Goal: Transaction & Acquisition: Purchase product/service

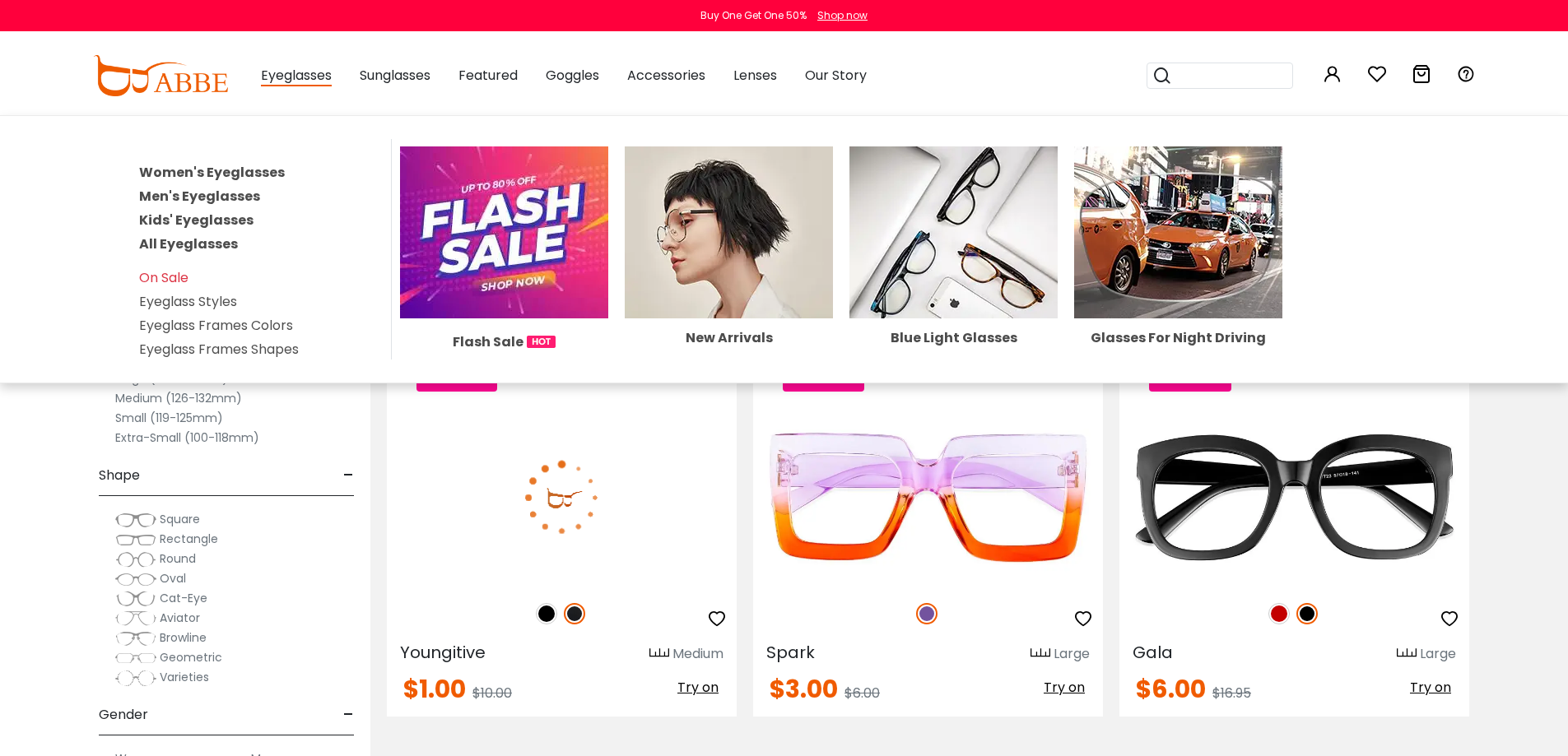
click at [236, 175] on link "Women's Eyeglasses" at bounding box center [212, 172] width 145 height 19
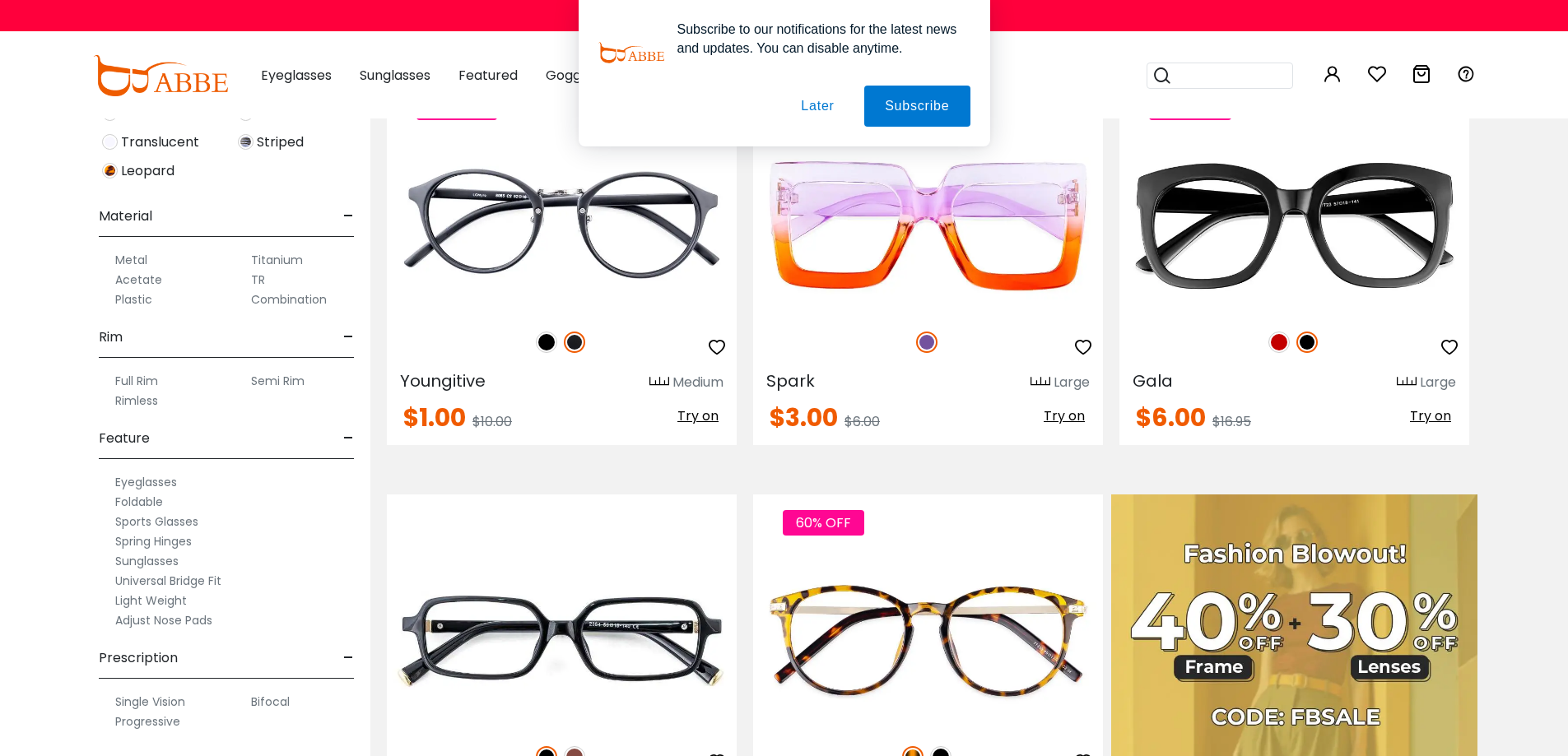
scroll to position [498, 0]
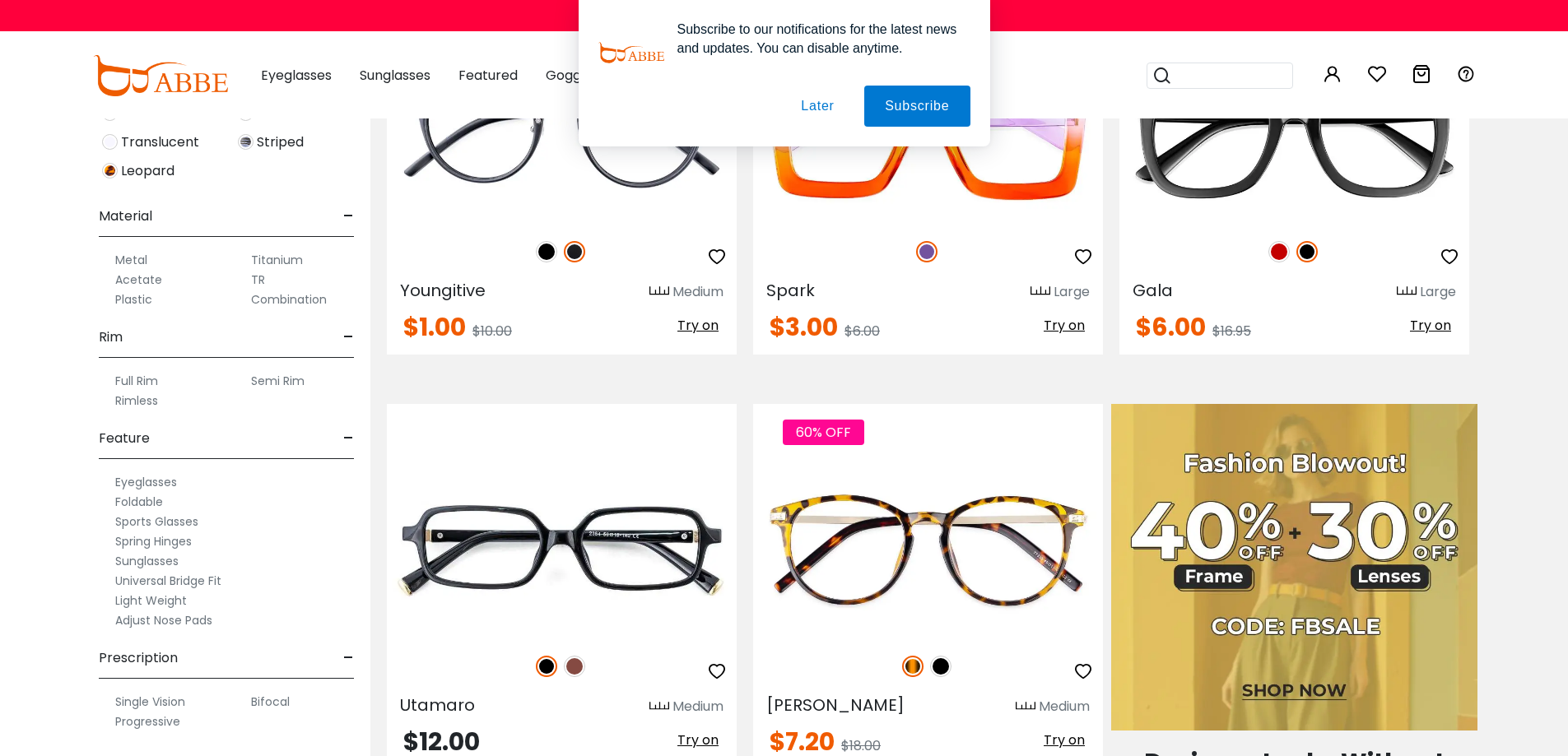
click at [0, 0] on button "Later" at bounding box center [0, 0] width 0 height 0
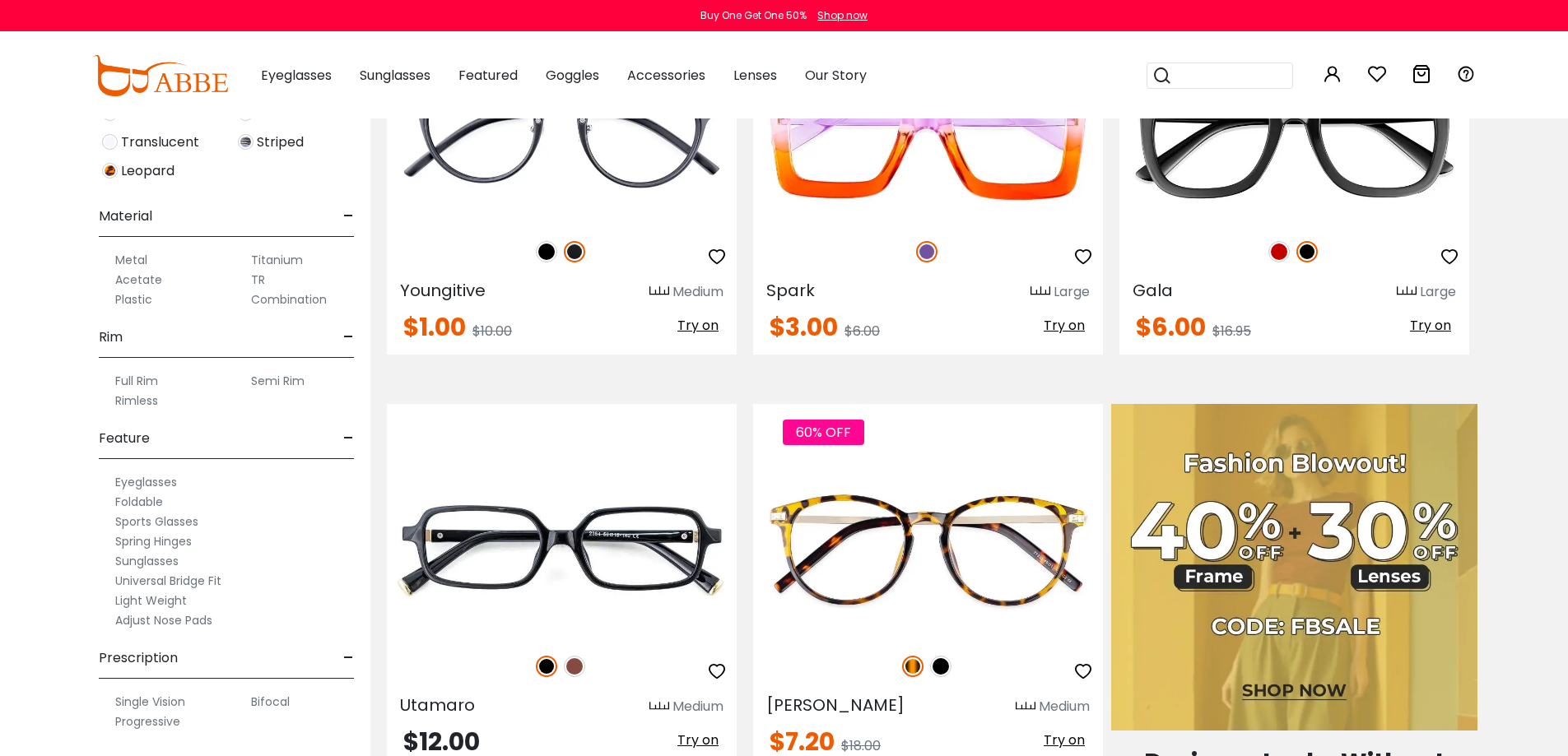
scroll to position [766, 0]
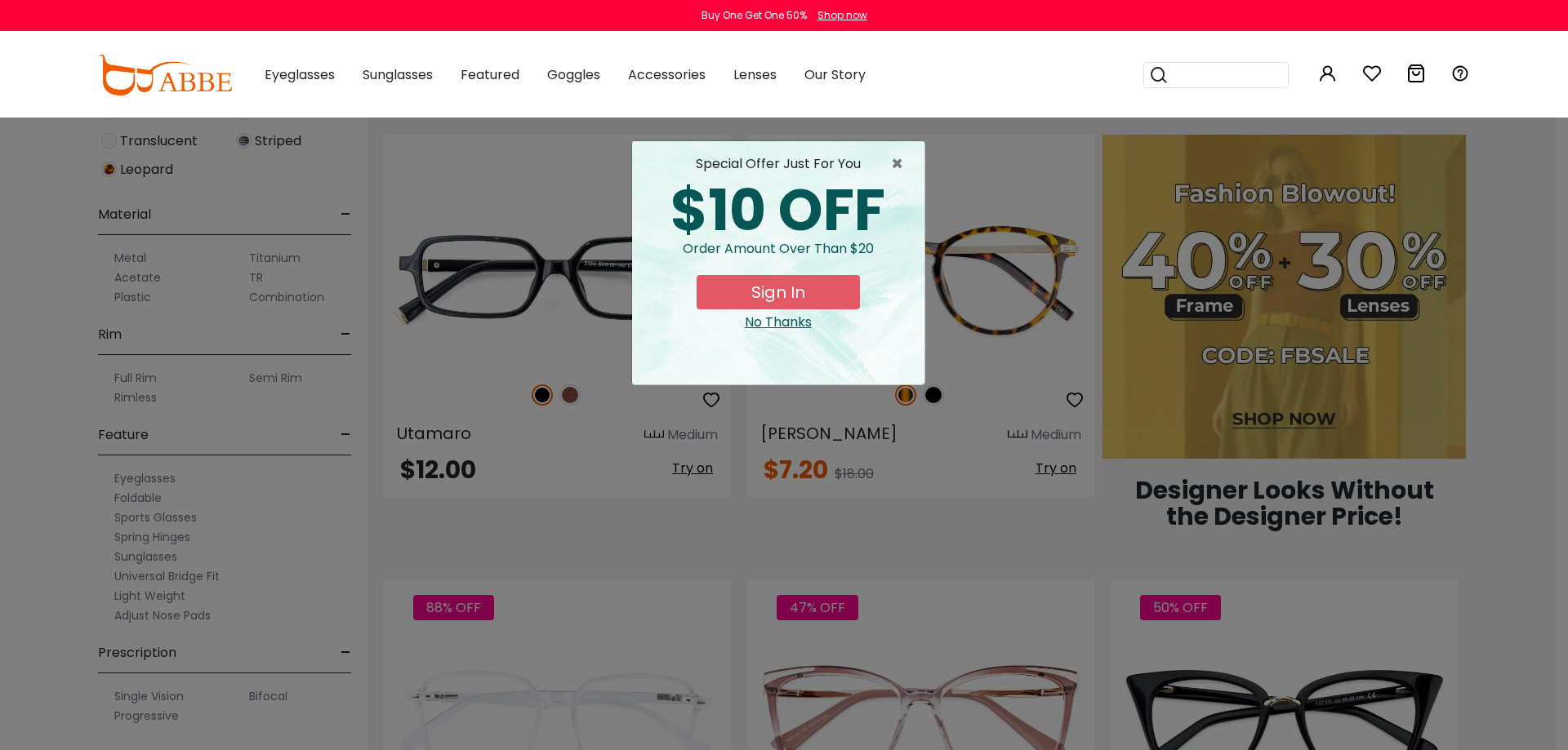
drag, startPoint x: 194, startPoint y: 481, endPoint x: 790, endPoint y: 327, distance: 615.6
click at [790, 327] on div "No Thanks" at bounding box center [778, 322] width 266 height 20
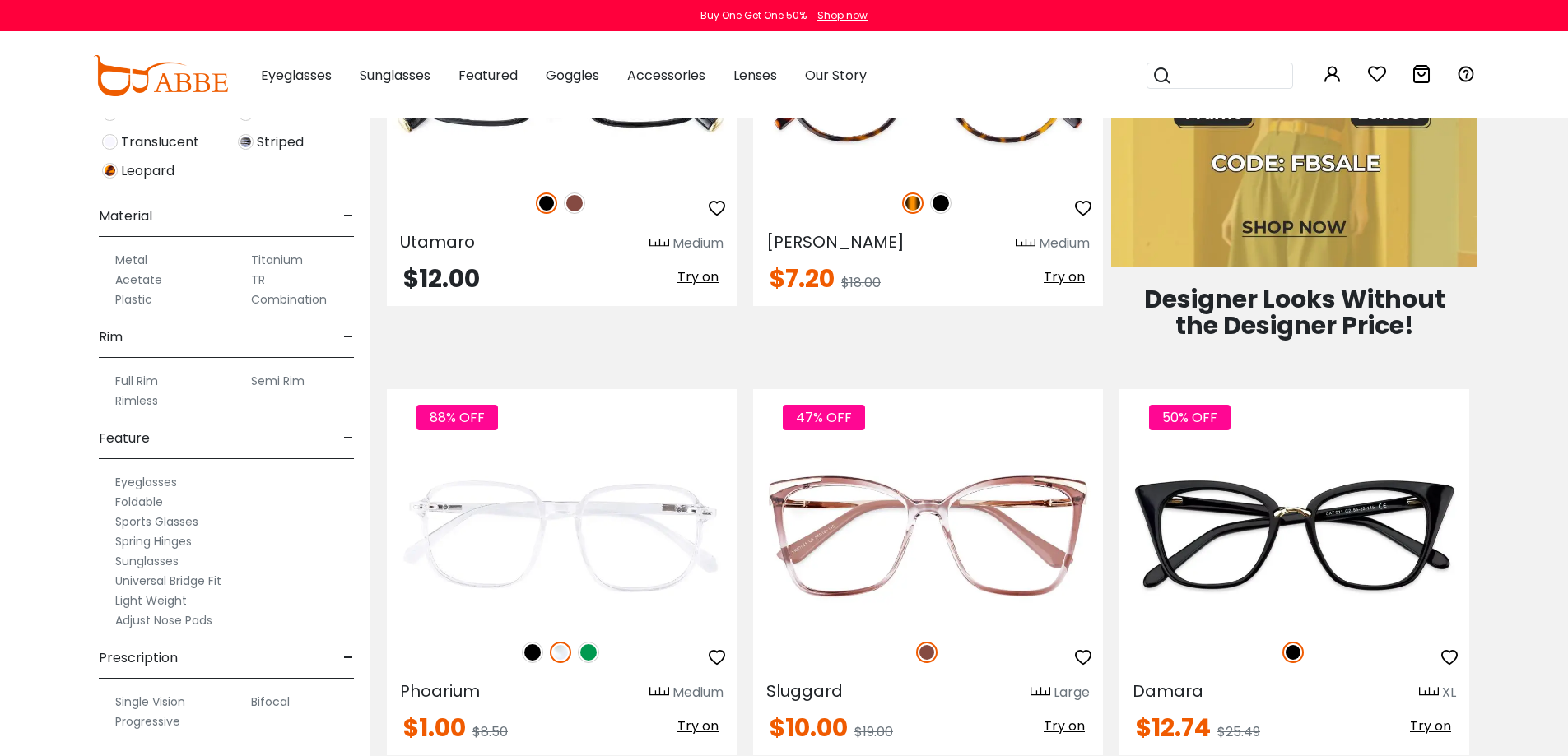
scroll to position [957, 0]
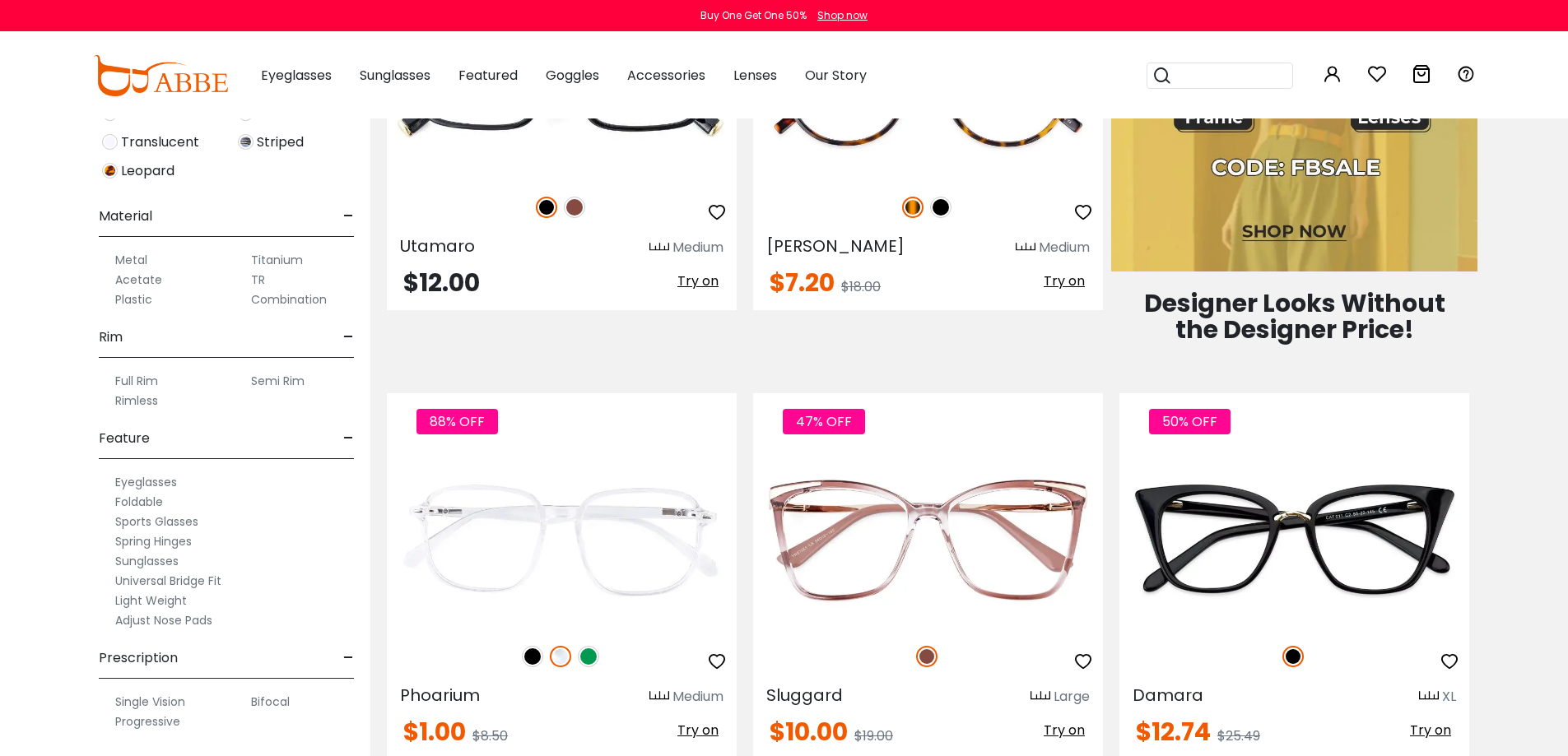
click at [145, 720] on label "Progressive" at bounding box center [147, 721] width 65 height 20
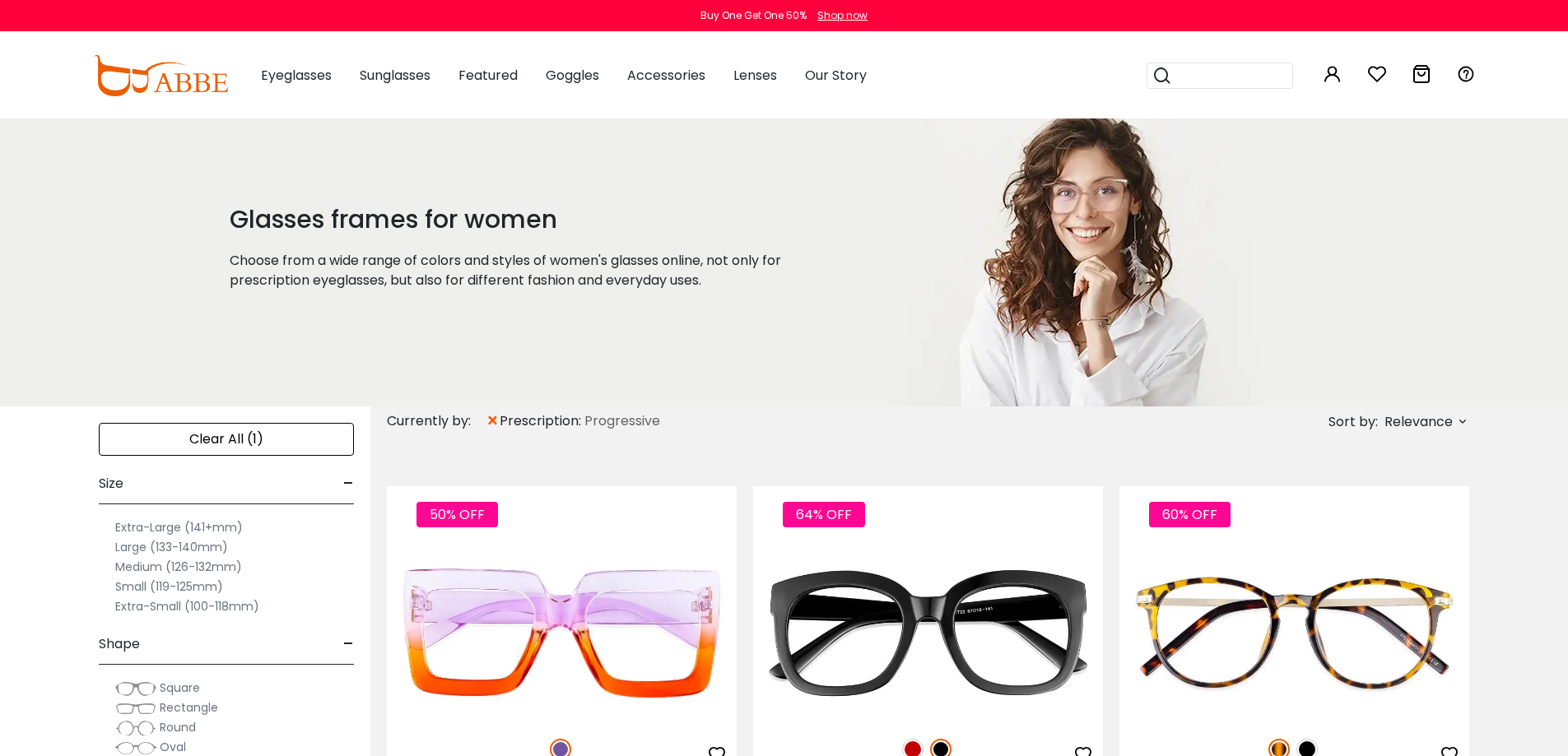
click at [158, 591] on label "Small (119-125mm)" at bounding box center [169, 586] width 108 height 20
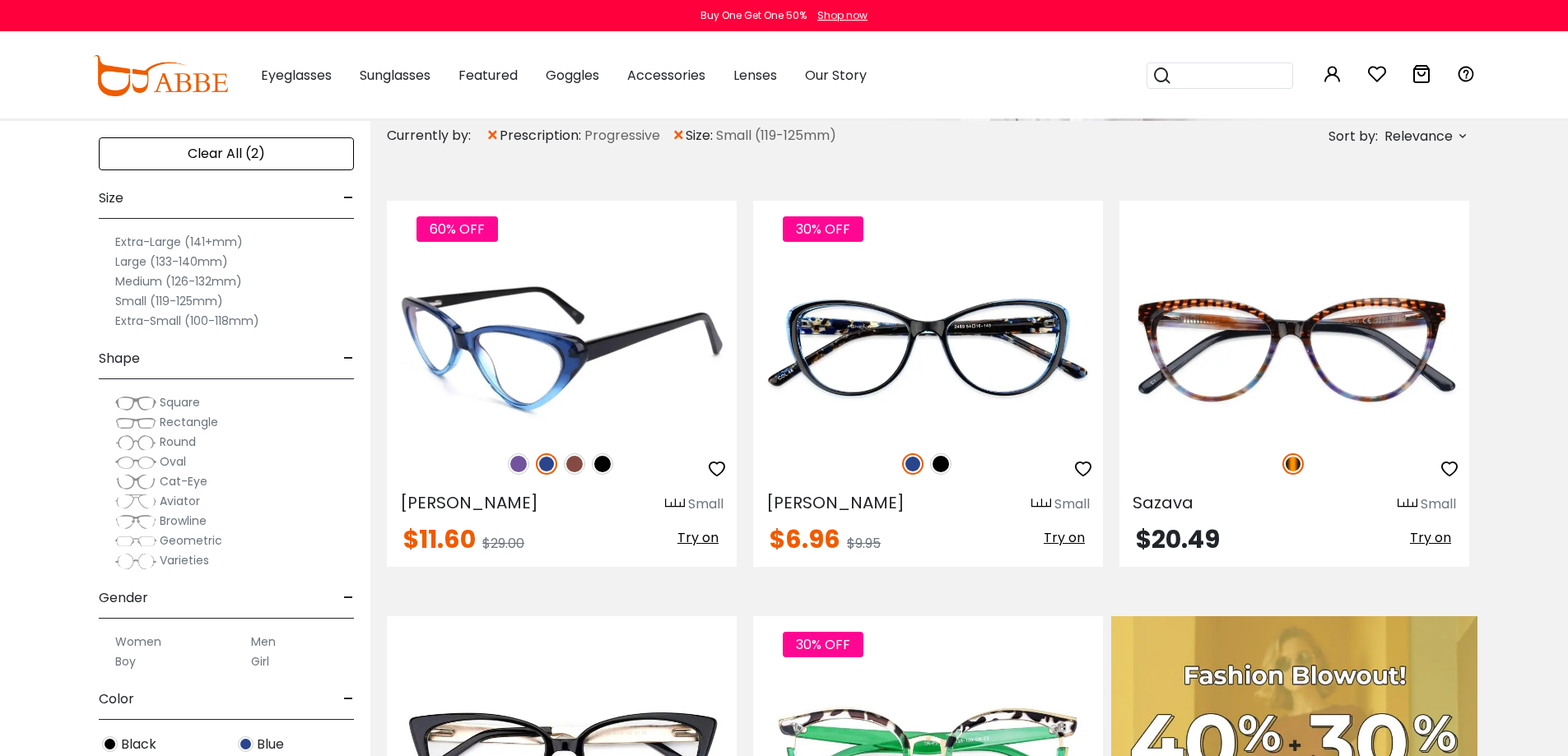
scroll to position [287, 0]
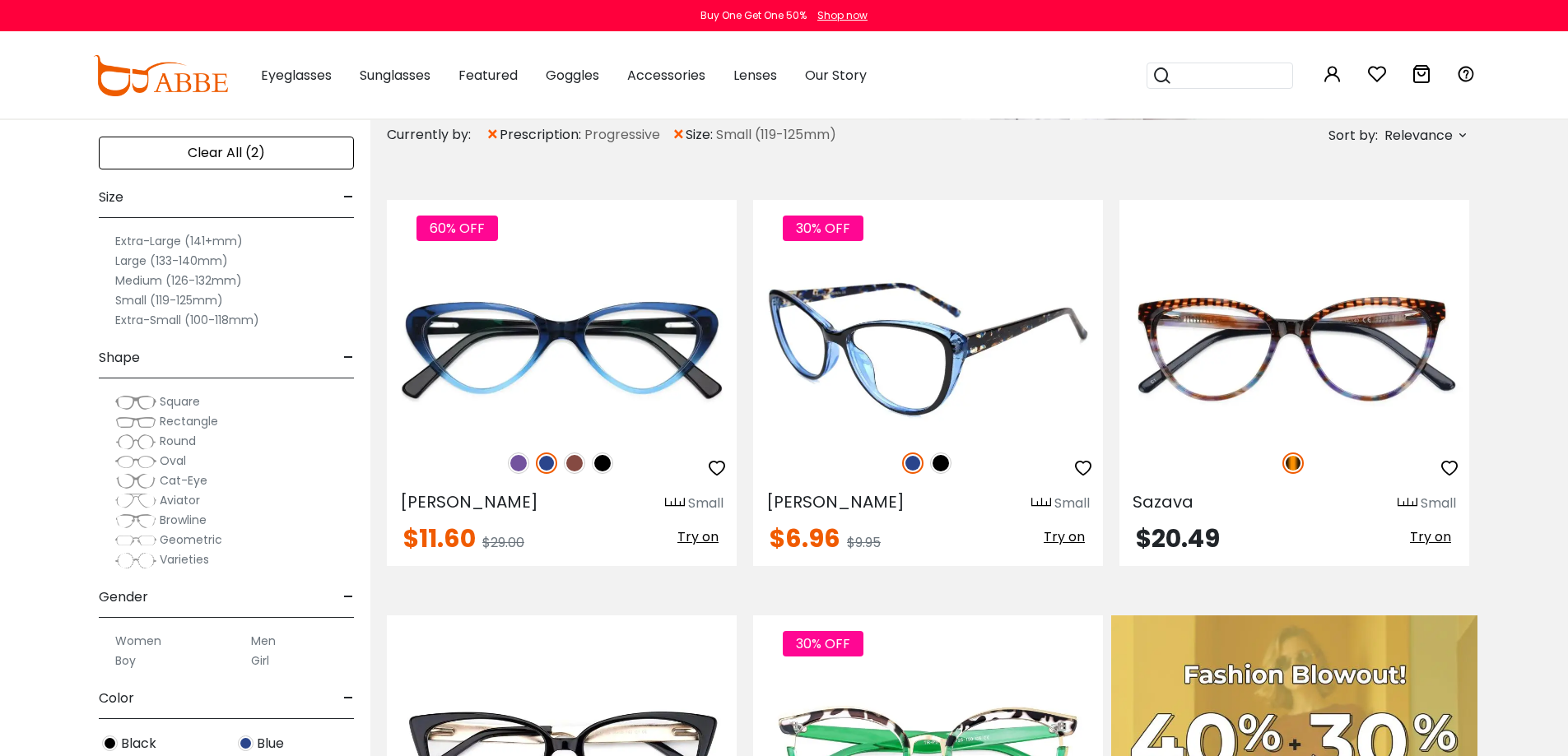
click at [937, 465] on img at bounding box center [940, 463] width 22 height 22
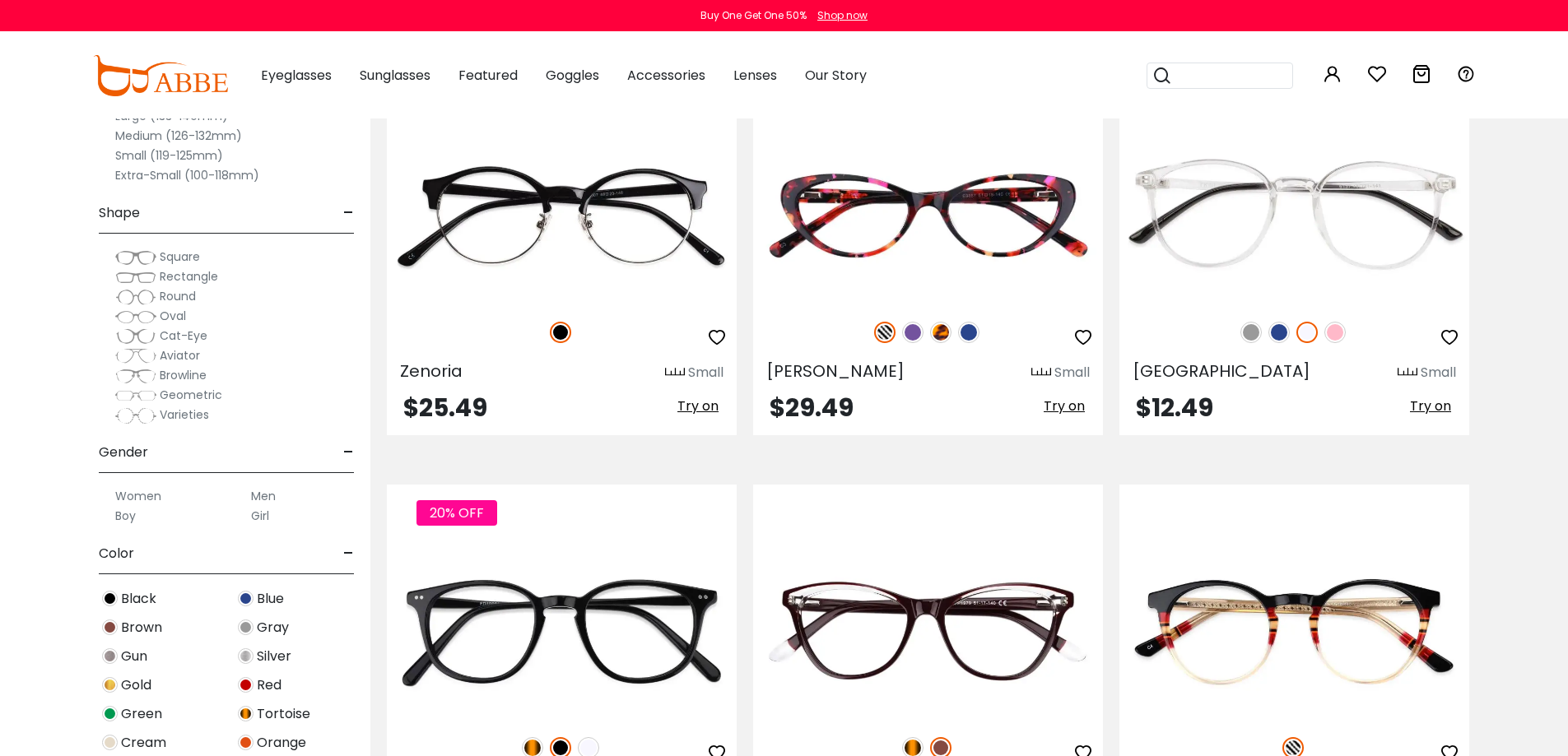
scroll to position [2892, 0]
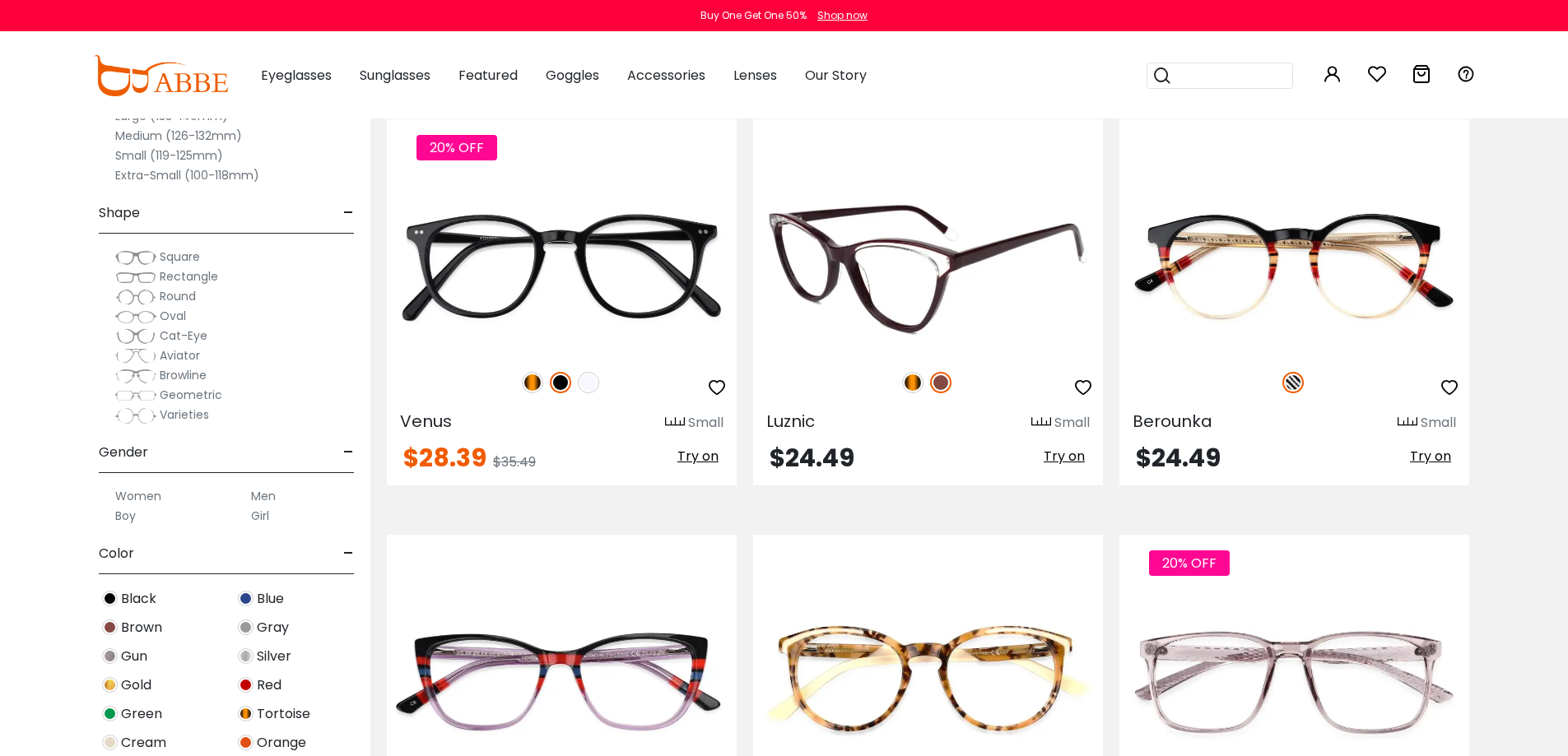
click at [915, 378] on img at bounding box center [913, 383] width 22 height 22
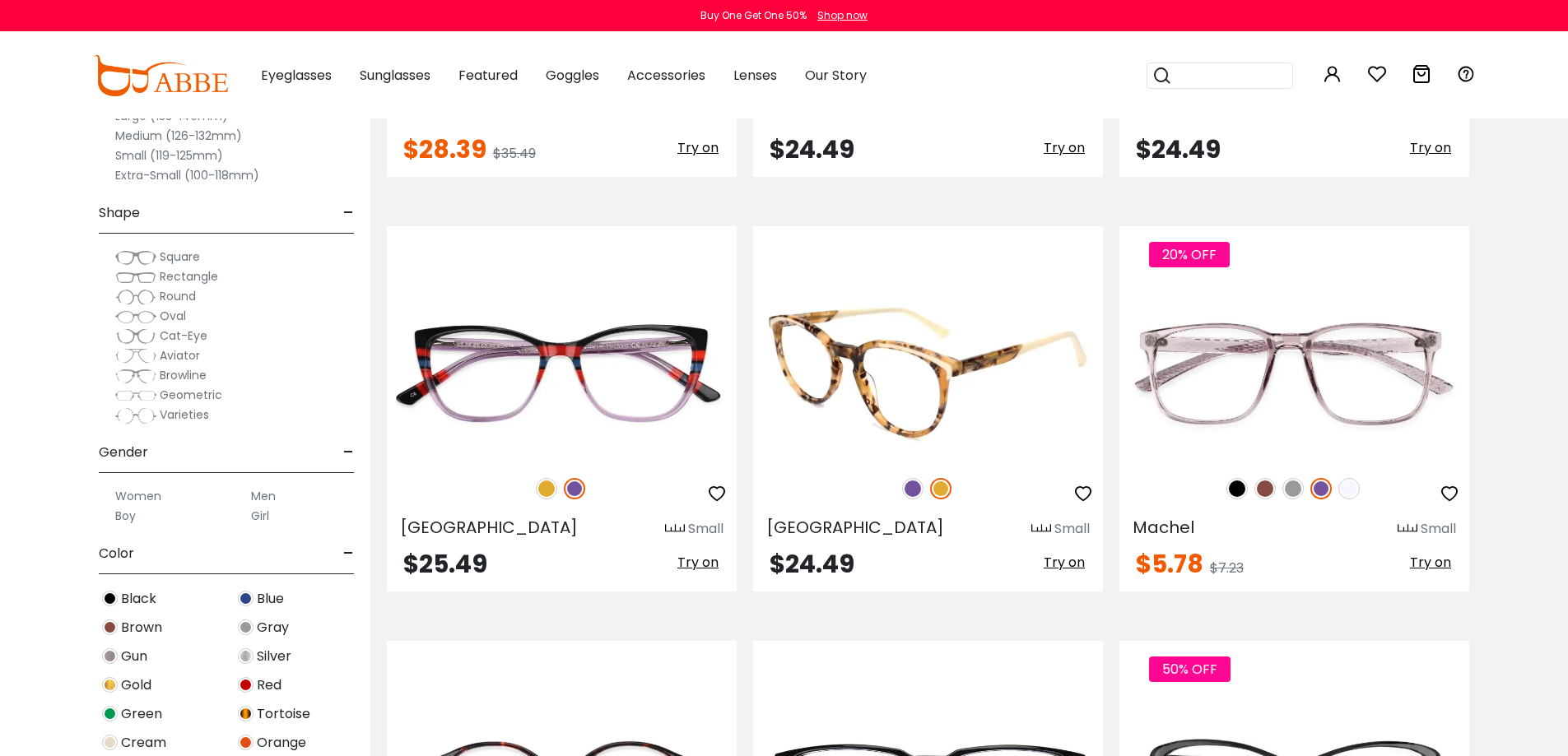
scroll to position [3202, 0]
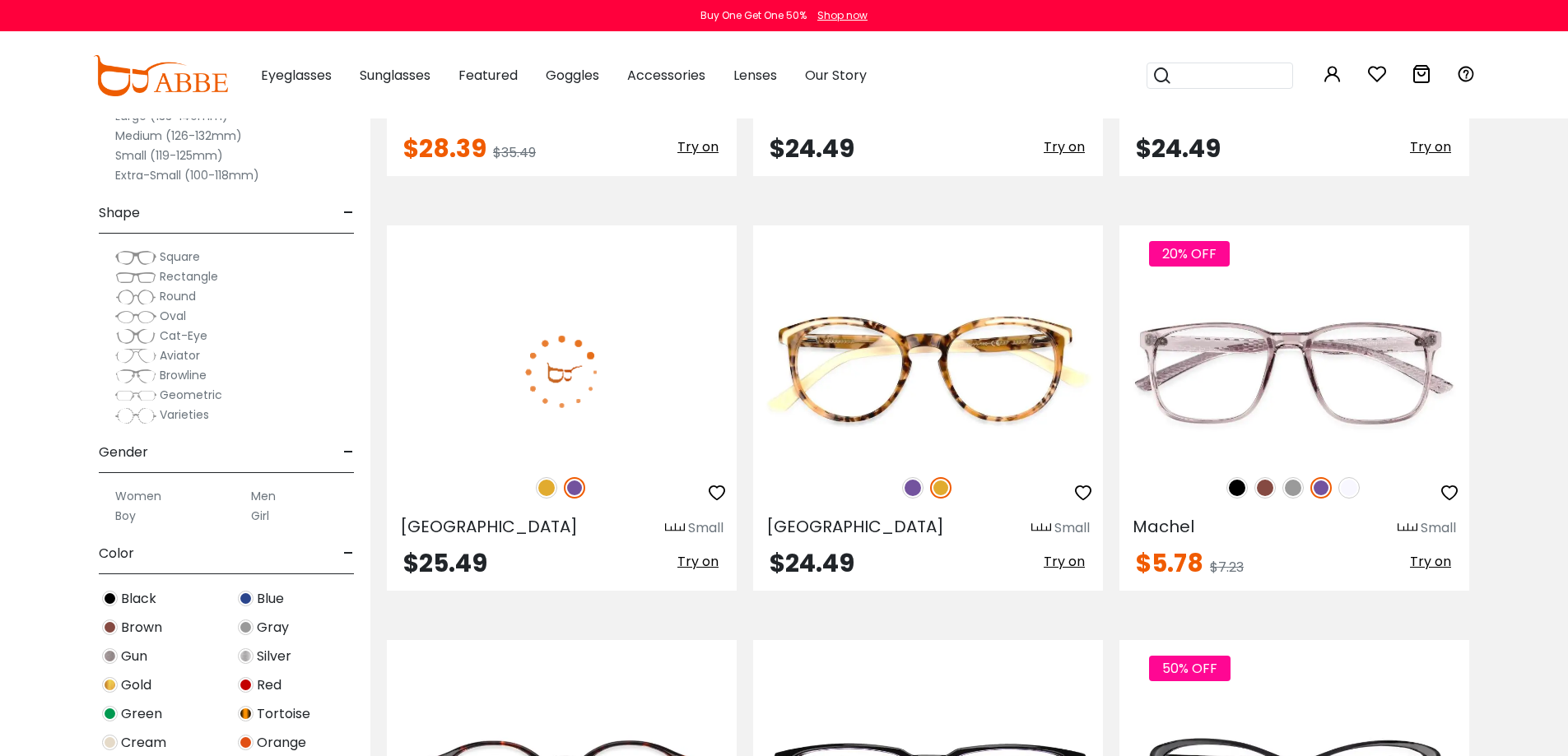
click at [548, 489] on img at bounding box center [546, 488] width 22 height 22
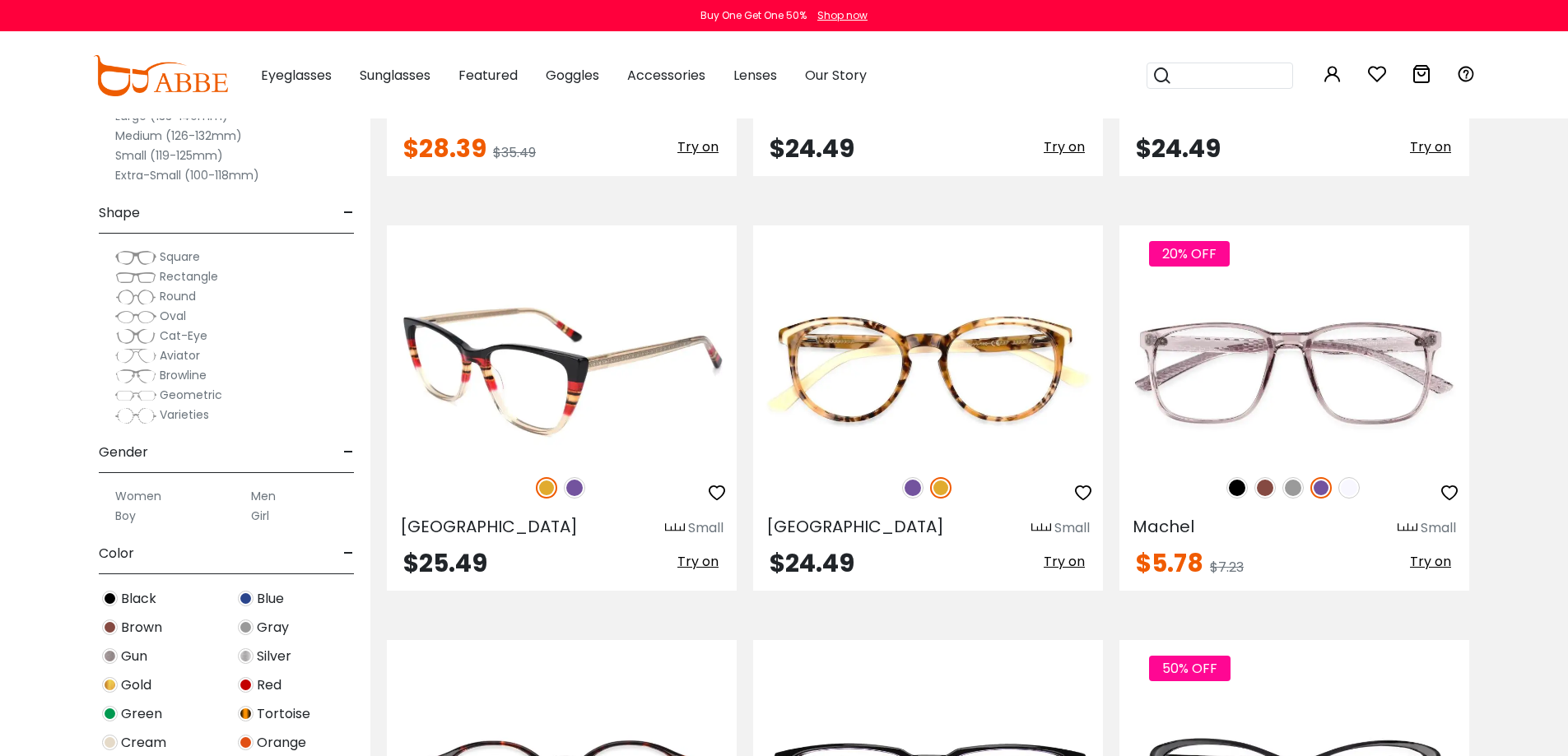
click at [581, 487] on img at bounding box center [574, 488] width 22 height 22
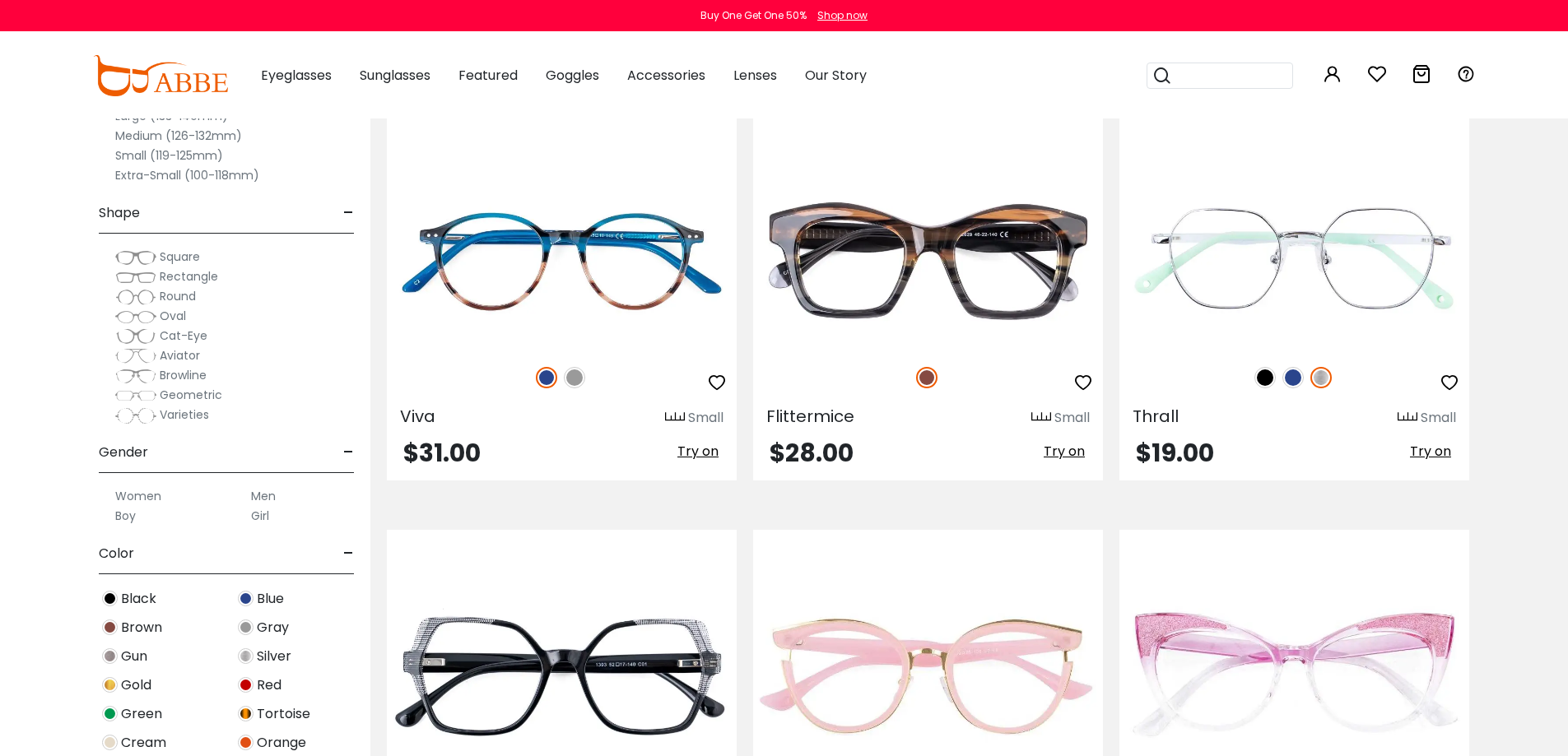
scroll to position [6011, 0]
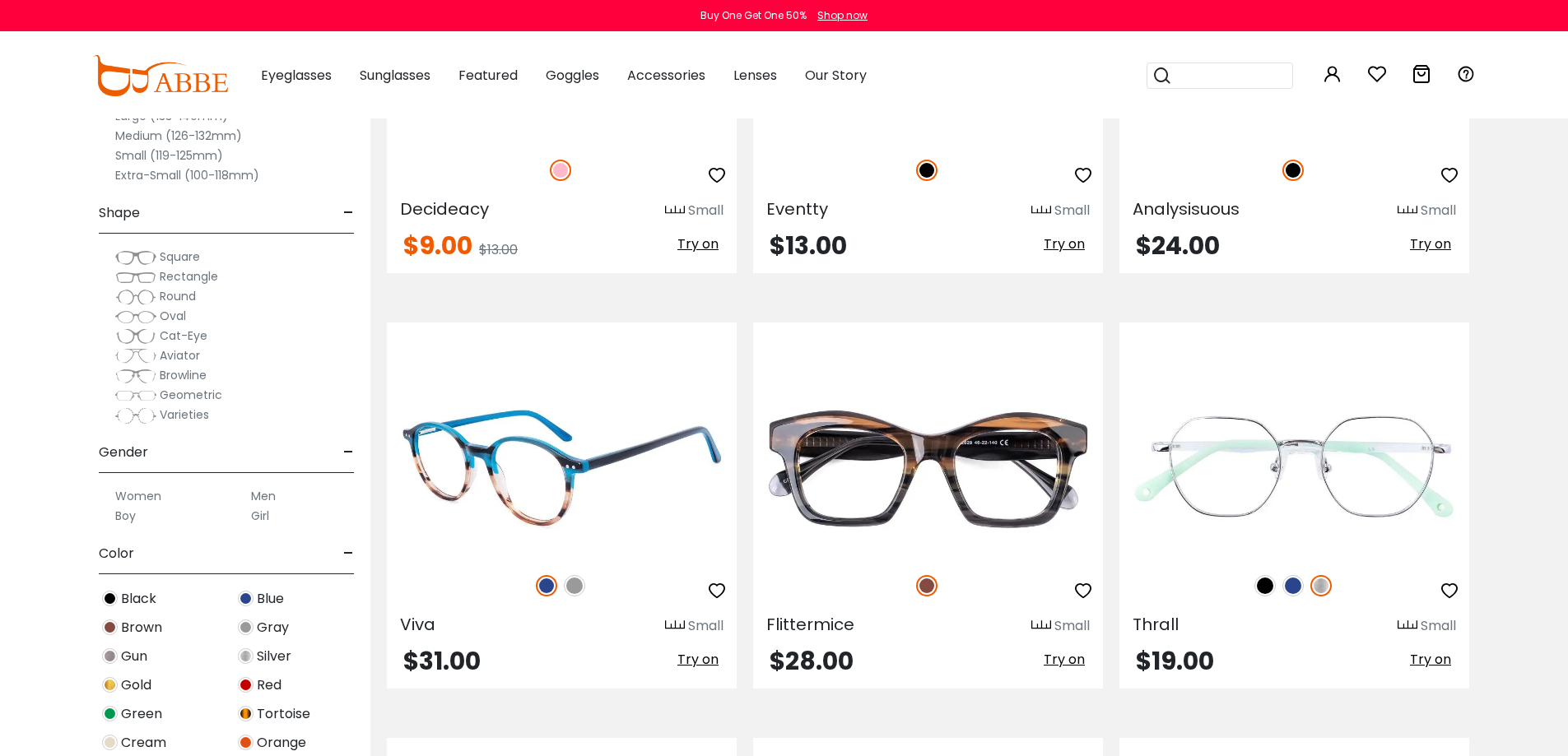
click at [571, 585] on img at bounding box center [574, 585] width 22 height 22
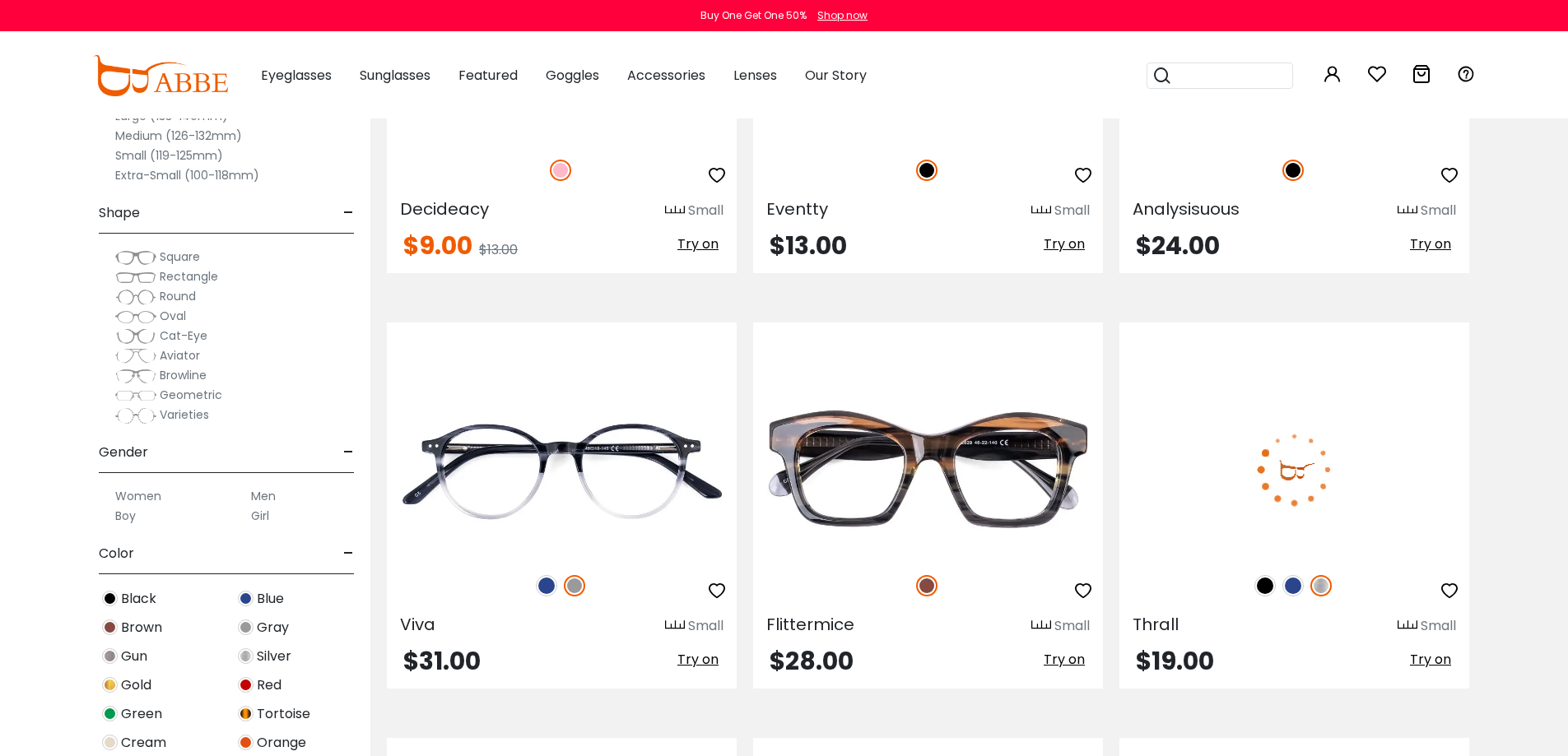
click at [1264, 589] on img at bounding box center [1264, 585] width 22 height 22
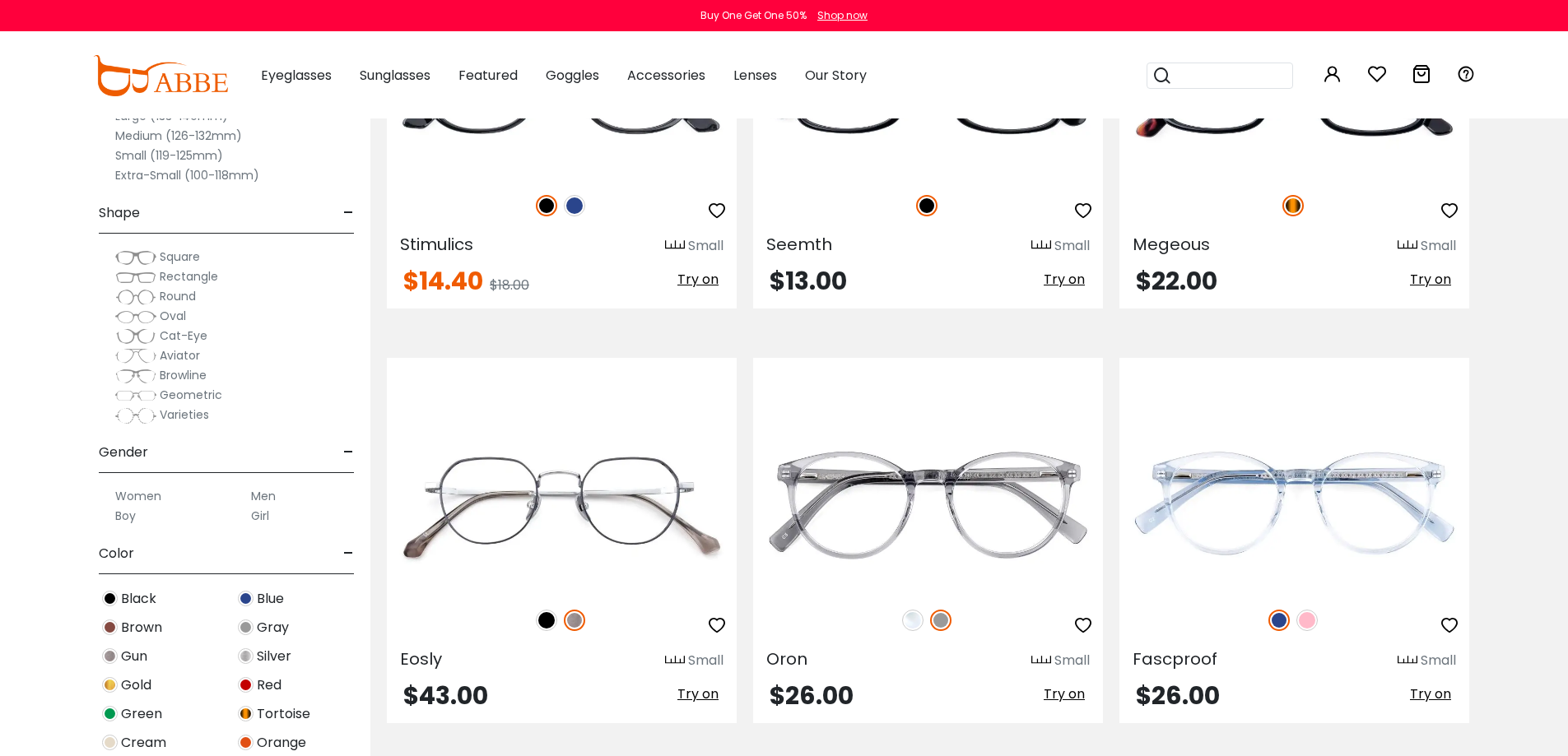
scroll to position [4729, 0]
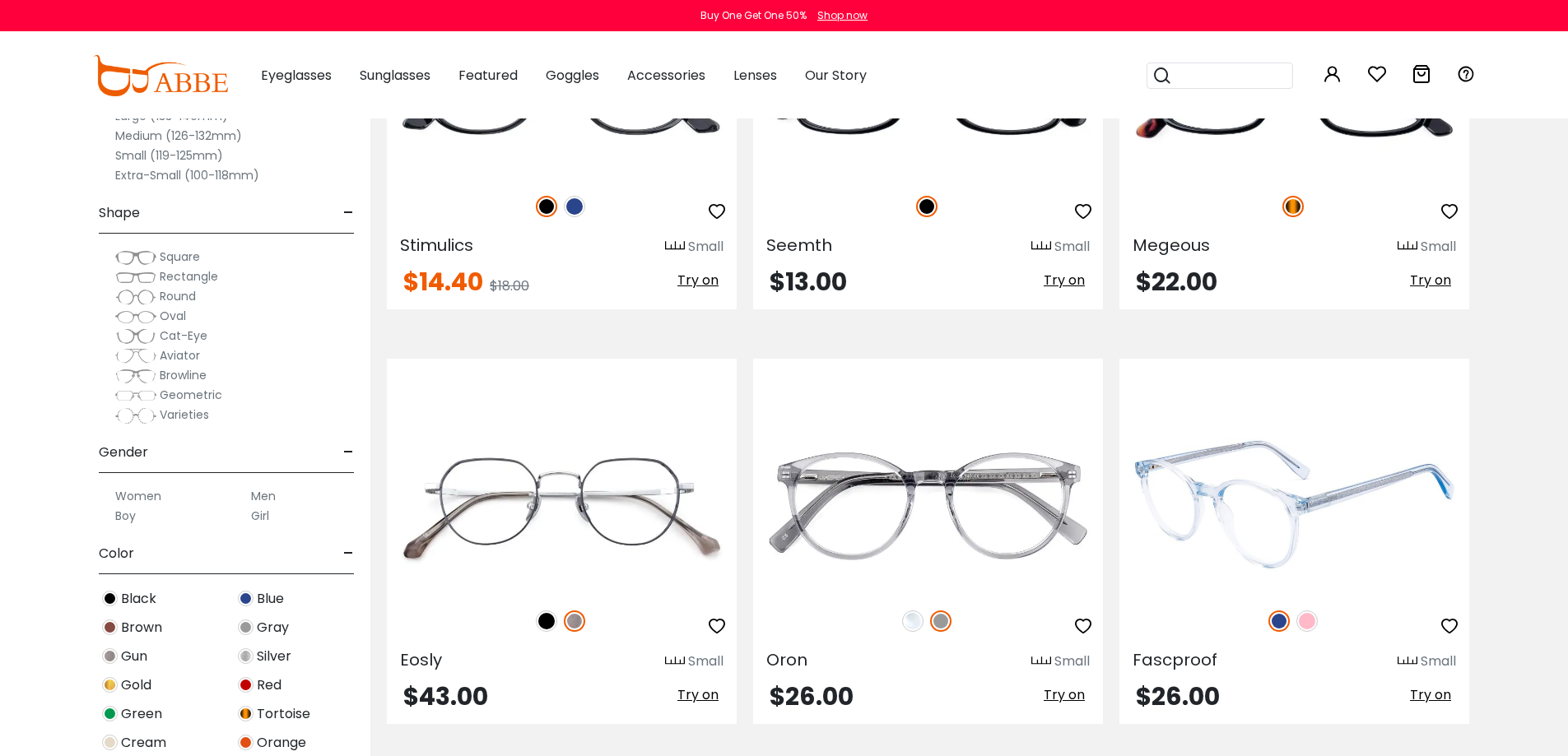
click at [1307, 618] on img at bounding box center [1307, 621] width 22 height 22
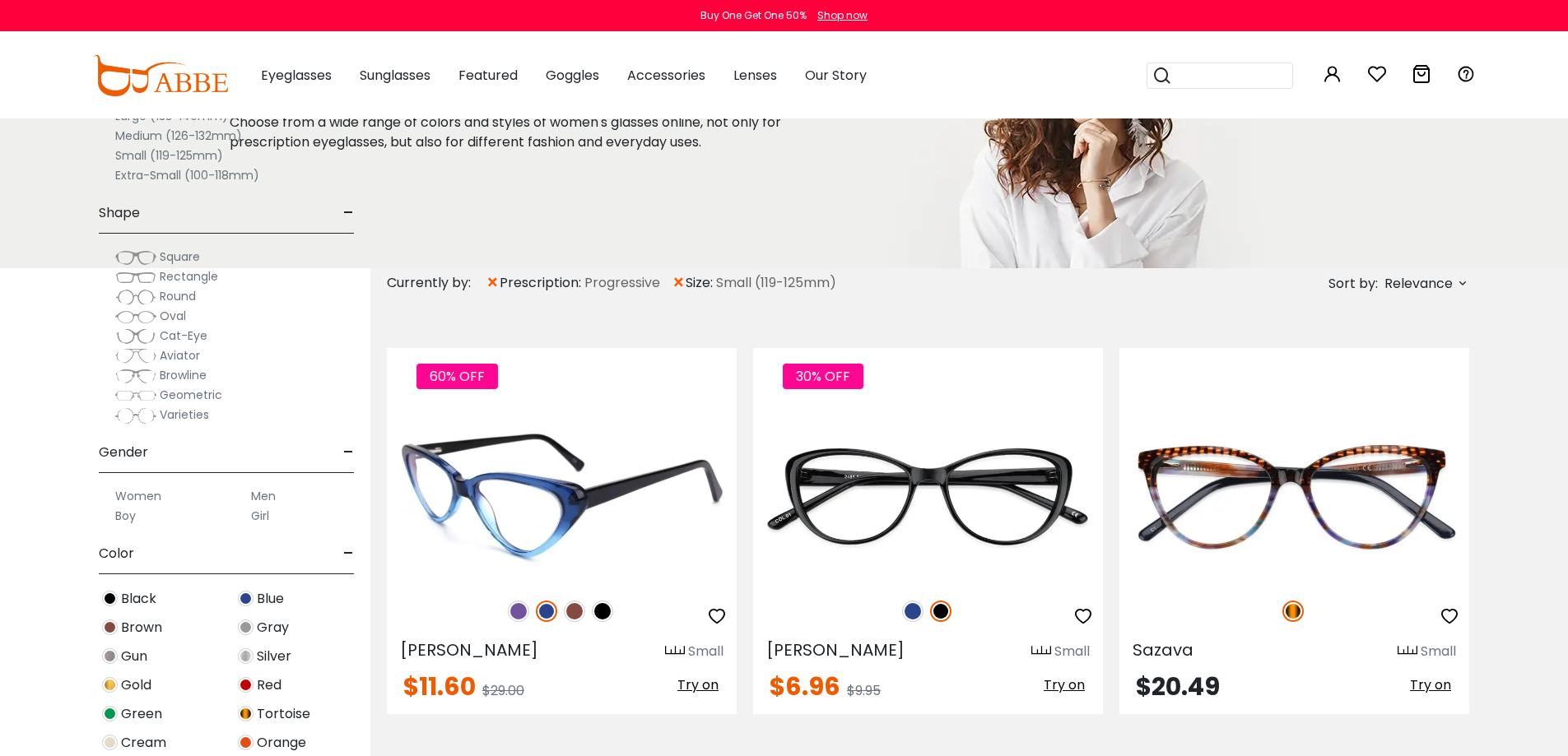
scroll to position [125, 0]
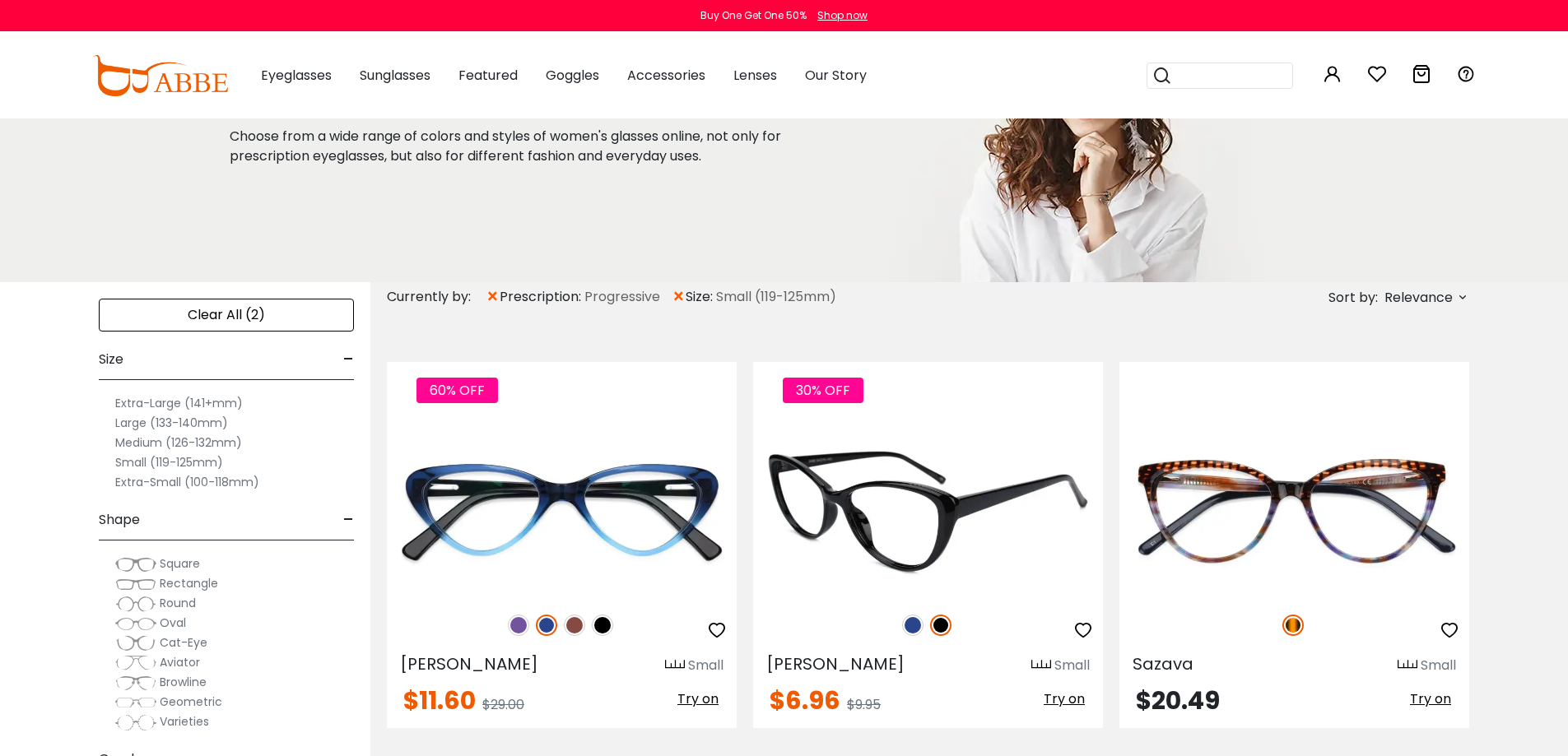
click at [848, 463] on img at bounding box center [928, 509] width 350 height 175
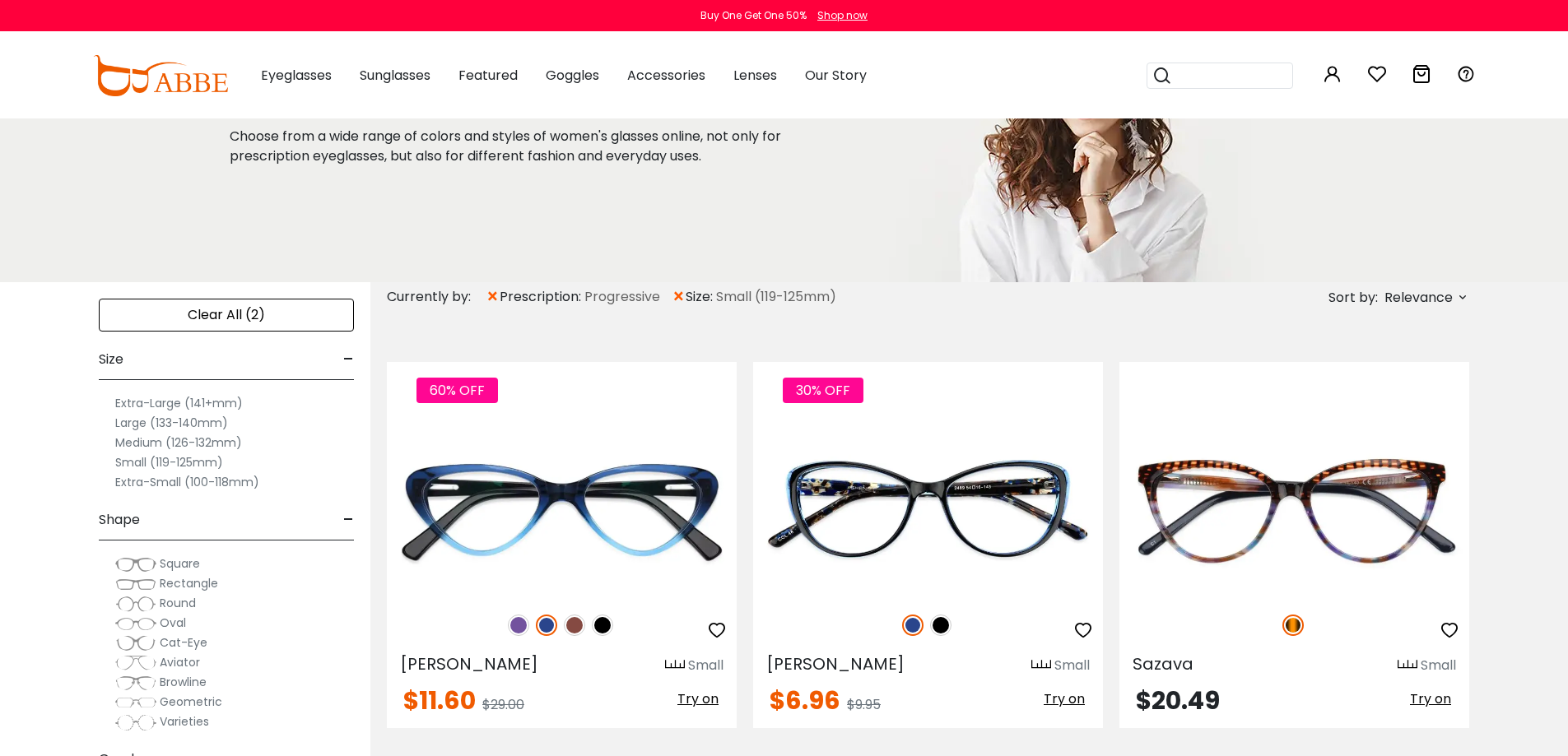
click at [174, 465] on label "Small (119-125mm)" at bounding box center [169, 462] width 108 height 20
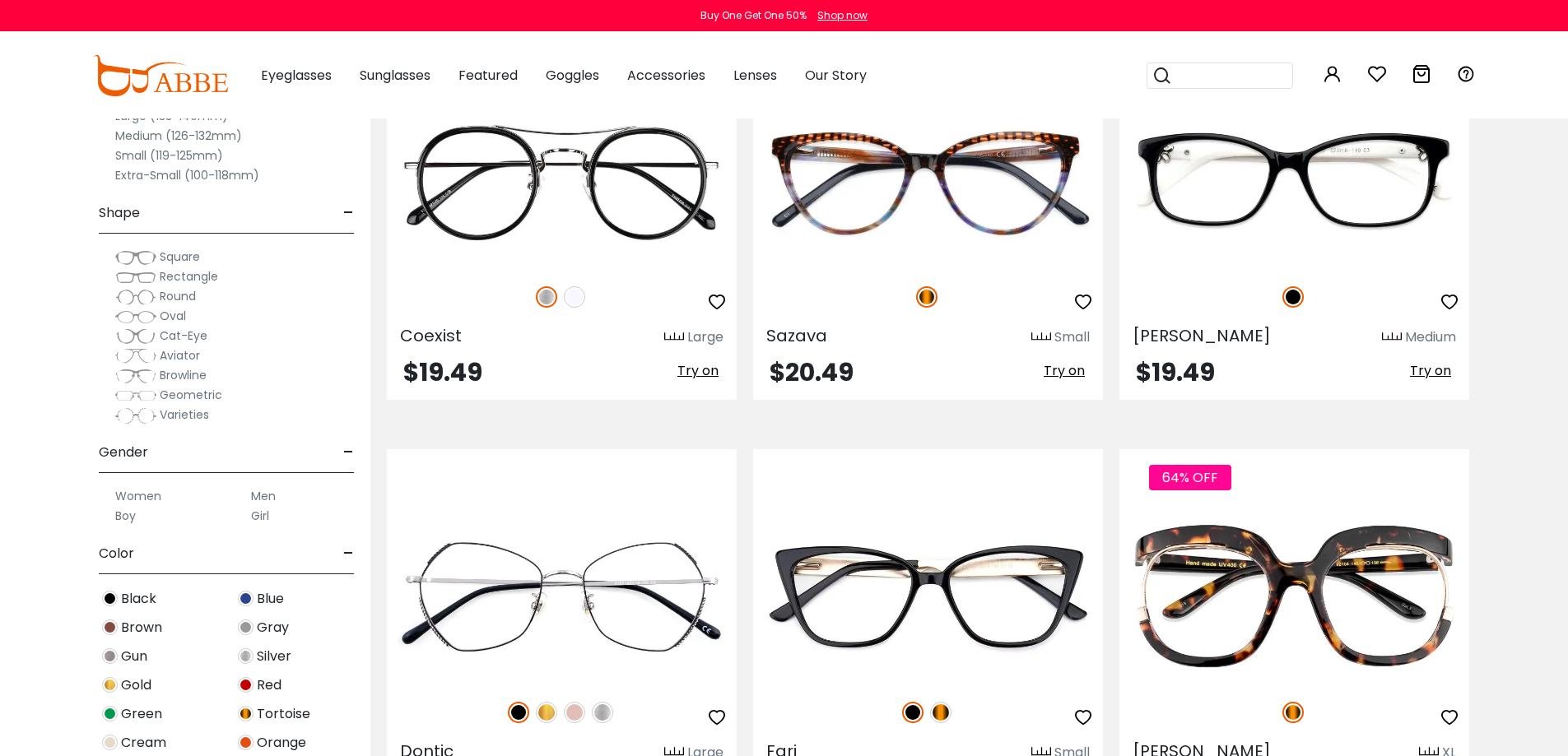
scroll to position [5884, 0]
